Goal: Information Seeking & Learning: Learn about a topic

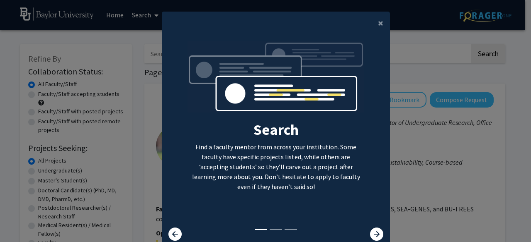
click at [368, 227] on div "Search Find a faculty mentor from across your institution. Some faculty have sp…" at bounding box center [275, 134] width 227 height 187
click at [370, 231] on icon at bounding box center [376, 234] width 13 height 13
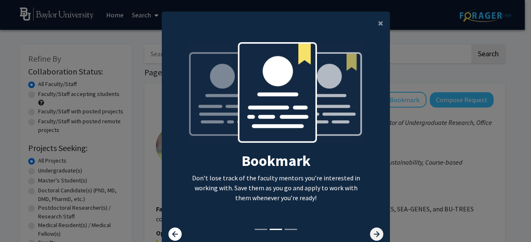
click at [370, 231] on icon at bounding box center [376, 234] width 13 height 13
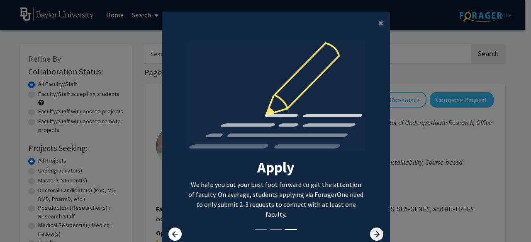
click at [370, 231] on icon at bounding box center [376, 234] width 13 height 13
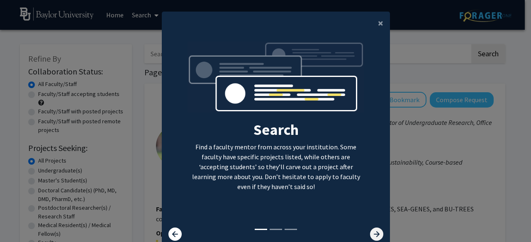
click at [370, 231] on icon at bounding box center [376, 234] width 13 height 13
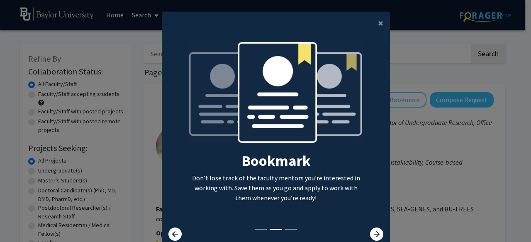
click at [402, 121] on modal-container "× Search Find a faculty mentor from across your institution. Some faculty have …" at bounding box center [265, 121] width 531 height 242
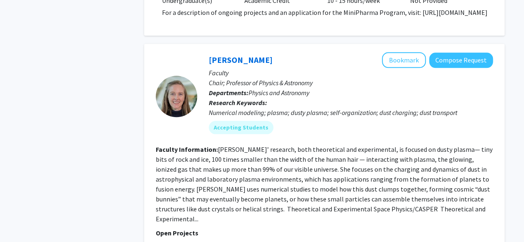
scroll to position [3576, 0]
